Goal: Information Seeking & Learning: Learn about a topic

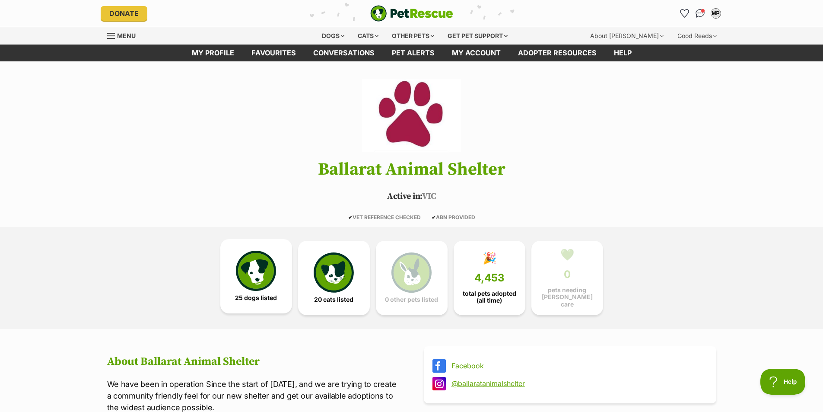
click at [253, 272] on img at bounding box center [256, 271] width 40 height 40
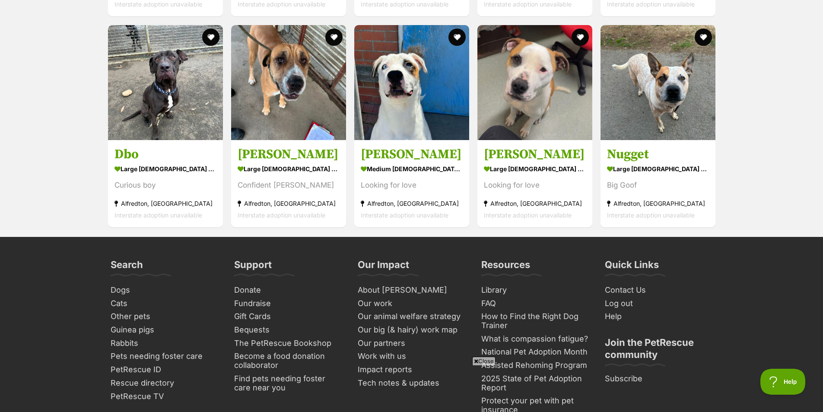
scroll to position [1707, 0]
